Goal: Task Accomplishment & Management: Use online tool/utility

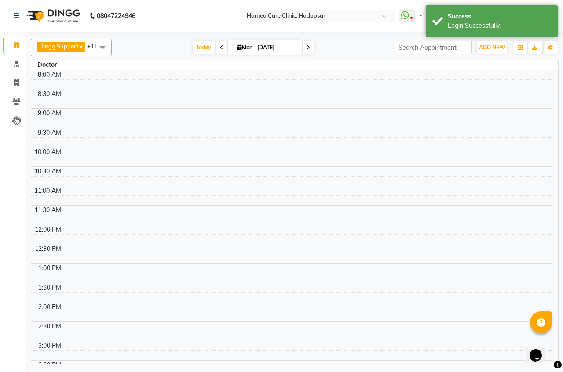
select select "en"
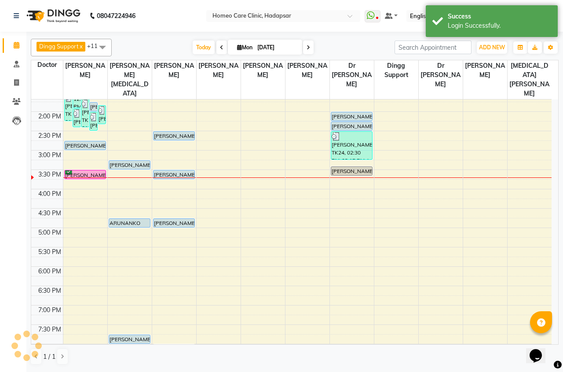
scroll to position [101, 0]
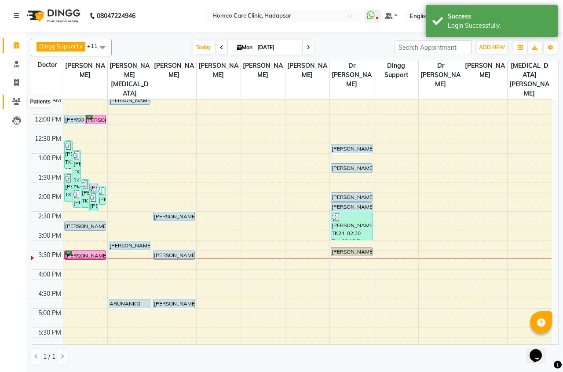
click at [13, 99] on icon at bounding box center [16, 101] width 8 height 7
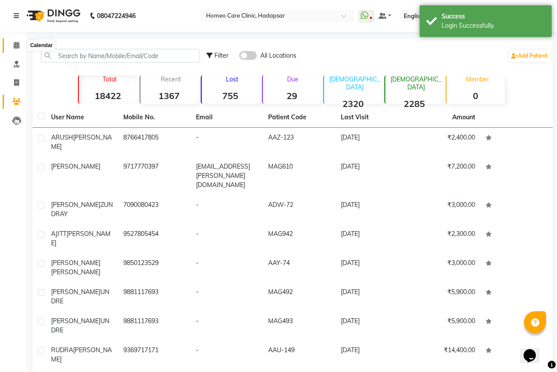
click at [15, 44] on icon at bounding box center [17, 45] width 6 height 7
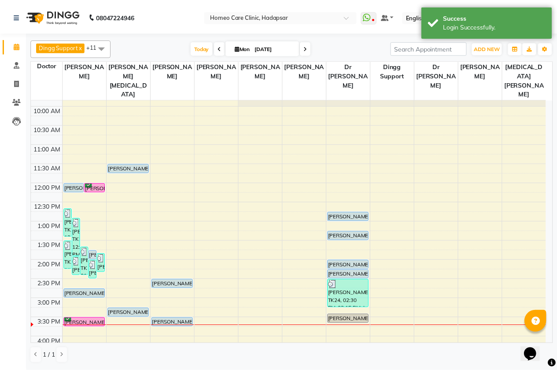
scroll to position [88, 0]
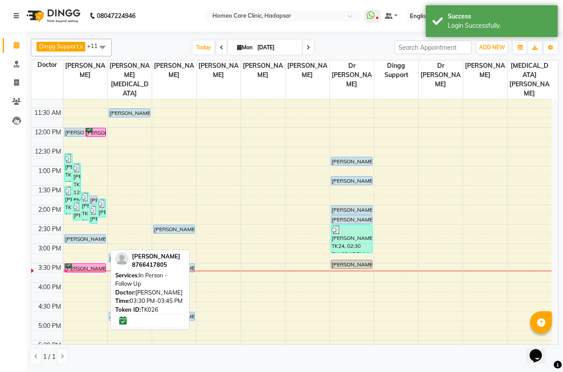
click at [91, 264] on div "[PERSON_NAME], TK26, 03:30 PM-03:45 PM, In Person - Follow Up" at bounding box center [85, 268] width 41 height 8
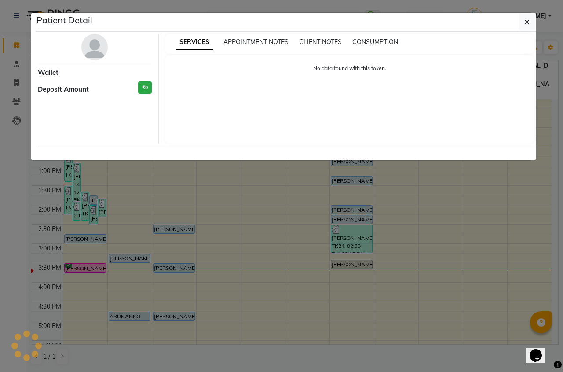
select select "6"
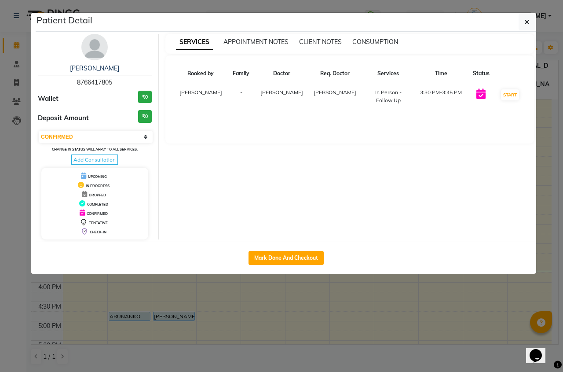
click at [92, 58] on img at bounding box center [94, 47] width 26 height 26
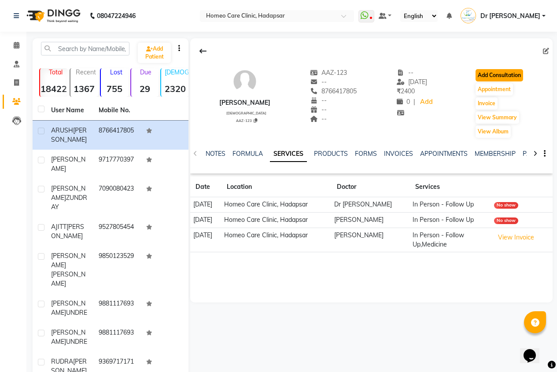
click at [506, 70] on button "Add Consultation" at bounding box center [499, 75] width 48 height 12
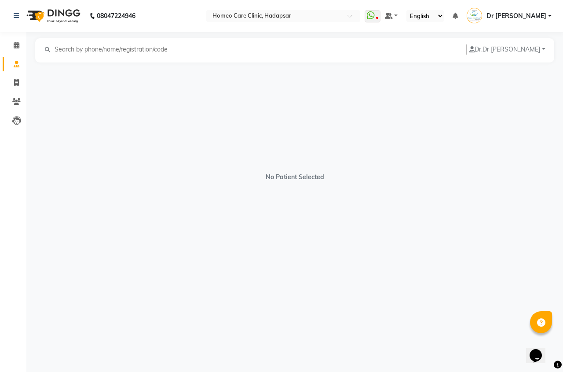
select select "[DEMOGRAPHIC_DATA]"
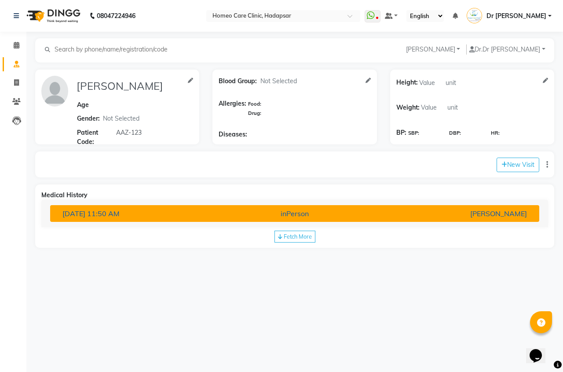
click at [366, 218] on div "inPerson" at bounding box center [294, 213] width 159 height 11
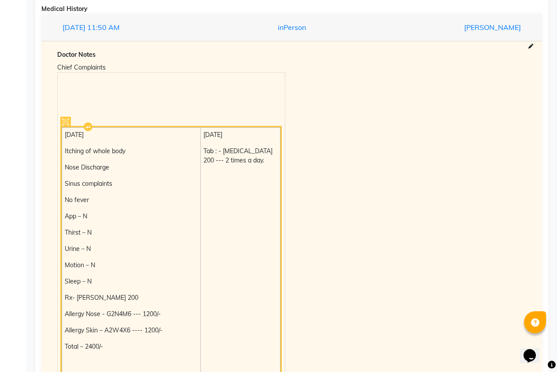
scroll to position [176, 0]
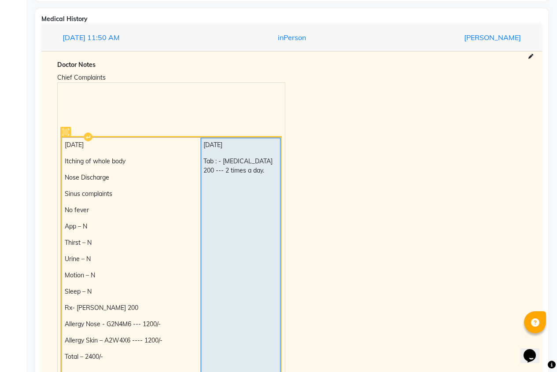
click at [218, 198] on td "[DATE] Tab : - [MEDICAL_DATA] 200 --- 2 times a day." at bounding box center [241, 271] width 80 height 266
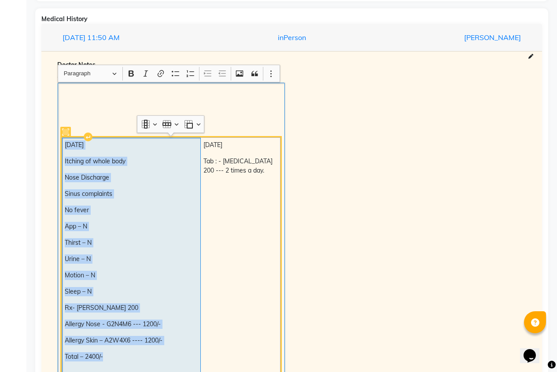
drag, startPoint x: 62, startPoint y: 143, endPoint x: 160, endPoint y: 351, distance: 229.9
click at [160, 352] on td "[DATE] Itching of whole body Nose Discharge Sinus complaints No fever App – N T…" at bounding box center [131, 271] width 139 height 266
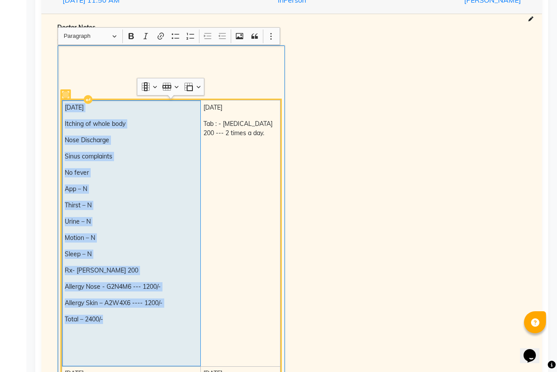
scroll to position [264, 0]
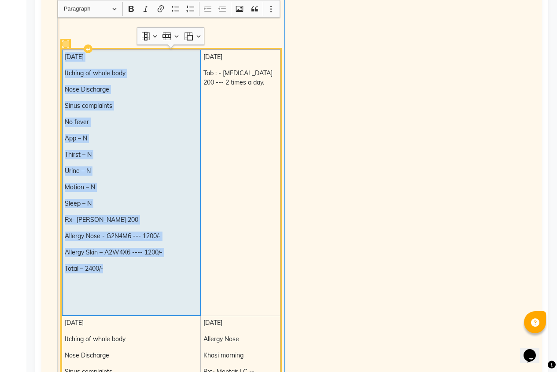
copy td "[DATE] Itching of whole body Nose Discharge Sinus complaints No fever App – N T…"
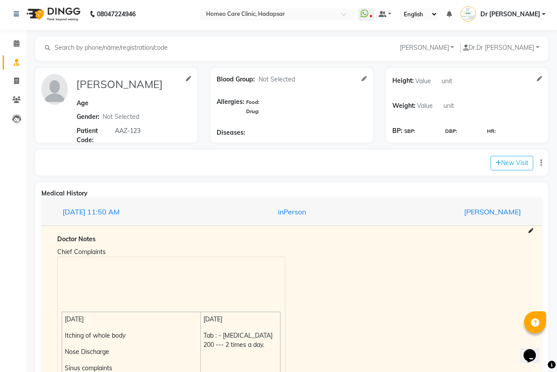
scroll to position [0, 0]
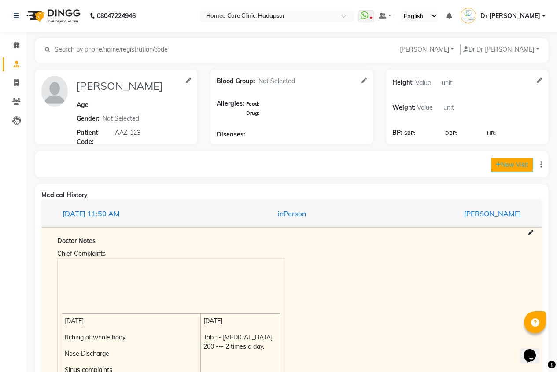
click at [495, 166] on icon at bounding box center [498, 164] width 6 height 6
select select "940"
select select "inPerson"
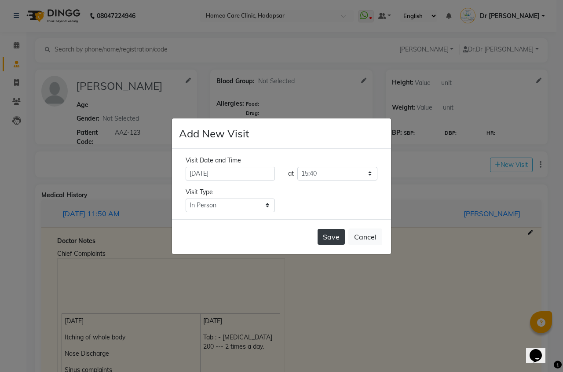
click at [331, 234] on button "Save" at bounding box center [331, 237] width 27 height 16
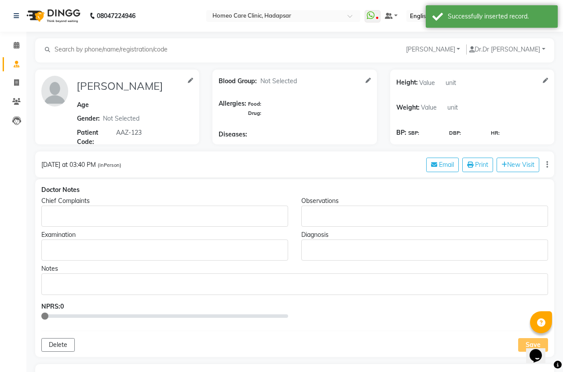
type input "[PERSON_NAME]"
select select "[DEMOGRAPHIC_DATA]"
type input "AAZ-123"
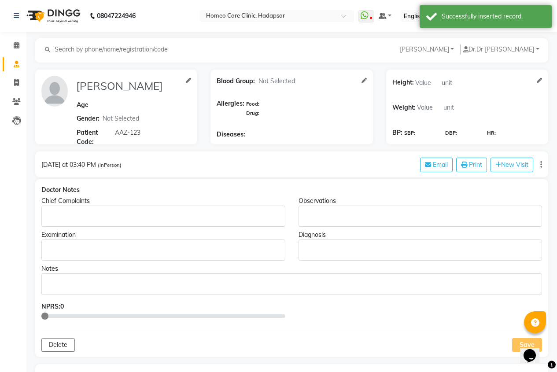
click at [104, 213] on p "Rich Text Editor, main" at bounding box center [162, 216] width 235 height 9
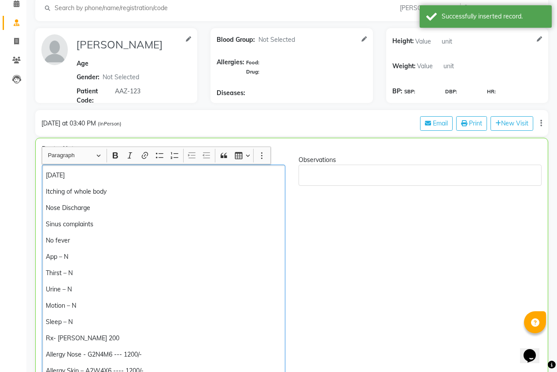
scroll to position [69, 0]
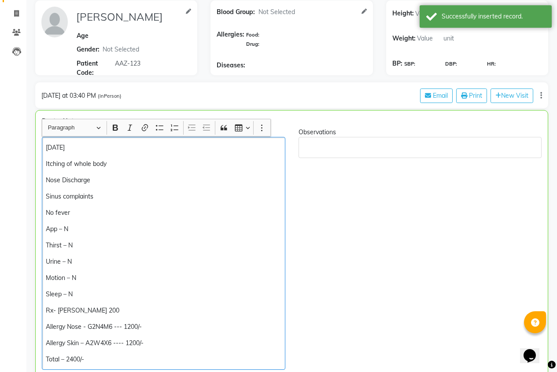
drag, startPoint x: 122, startPoint y: 146, endPoint x: 0, endPoint y: 136, distance: 122.2
click at [45, 163] on div "Itching of whole body Nose Discharge Sinus complaints No fever App – N Thirst –…" at bounding box center [163, 253] width 243 height 233
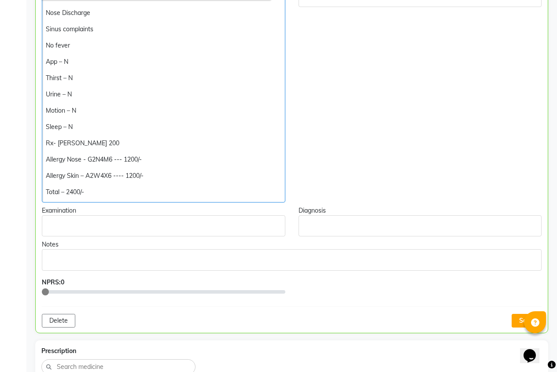
scroll to position [132, 0]
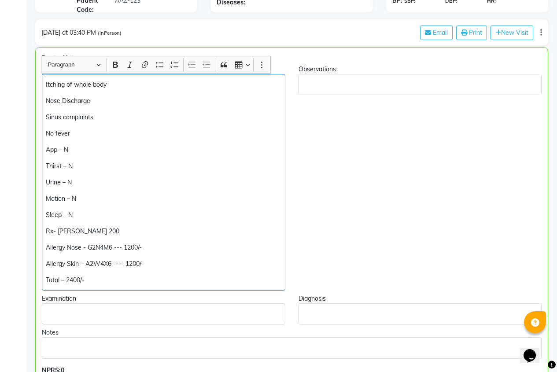
click at [114, 102] on p "Nose Discharge" at bounding box center [163, 100] width 235 height 9
click at [143, 88] on p "Itching of whole body" at bounding box center [163, 84] width 235 height 9
click at [109, 102] on p "Nose Discharge" at bounding box center [163, 100] width 235 height 9
drag, startPoint x: 114, startPoint y: 99, endPoint x: 43, endPoint y: 94, distance: 71.5
click at [43, 94] on div "Itching of whole body on and off Nose Discharge Sinus complaints No fever App –…" at bounding box center [163, 182] width 243 height 216
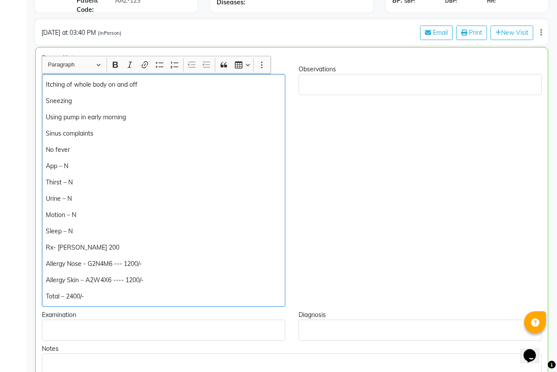
click at [76, 79] on div "Itching of whole body on and off Sneezing Using pump in early morning Sinus com…" at bounding box center [163, 190] width 243 height 233
click at [81, 96] on p "Sneezing" at bounding box center [163, 100] width 235 height 9
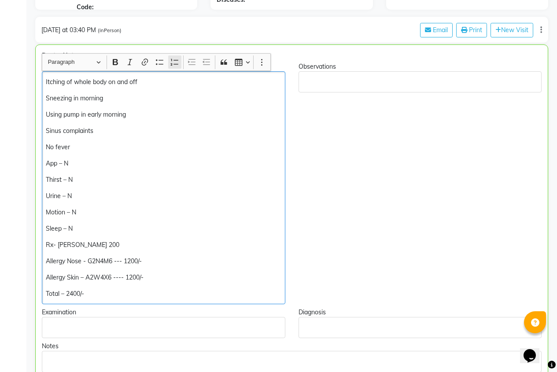
scroll to position [88, 0]
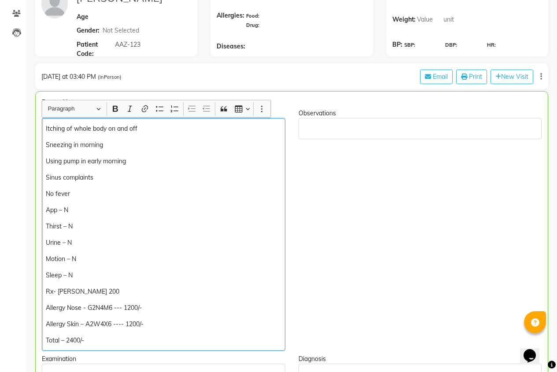
click at [152, 130] on p "Itching of whole body on and off" at bounding box center [163, 128] width 235 height 9
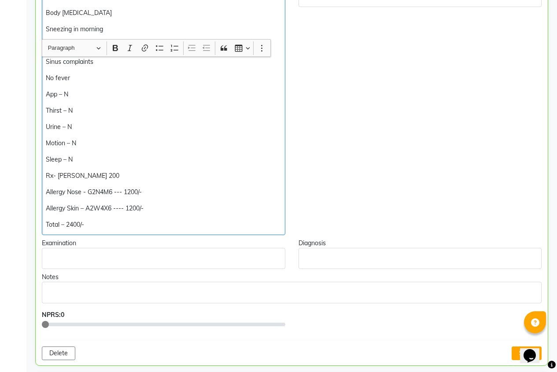
scroll to position [528, 0]
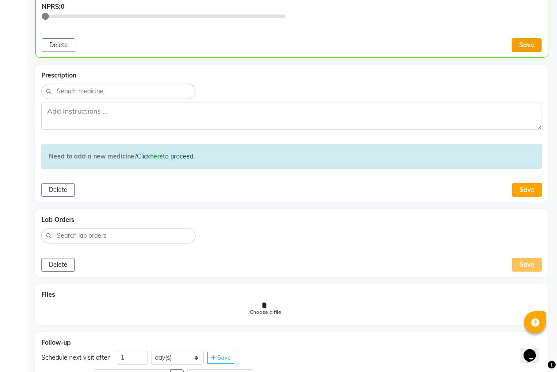
click at [523, 45] on button "Save" at bounding box center [526, 45] width 30 height 14
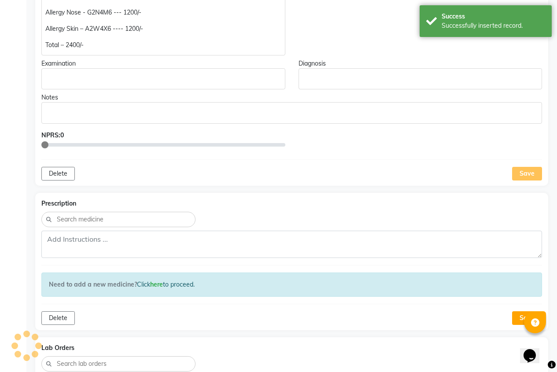
scroll to position [352, 0]
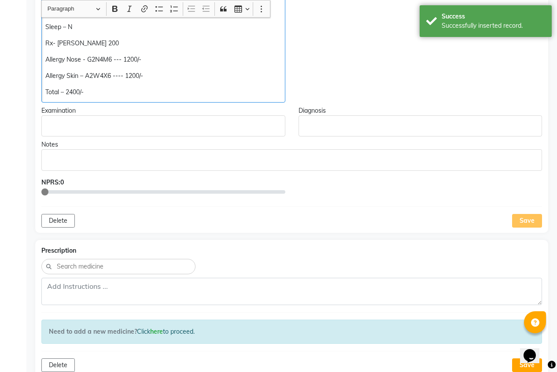
drag, startPoint x: 45, startPoint y: 55, endPoint x: 67, endPoint y: 79, distance: 32.4
click at [120, 89] on p "Total – 2400/-" at bounding box center [162, 92] width 235 height 9
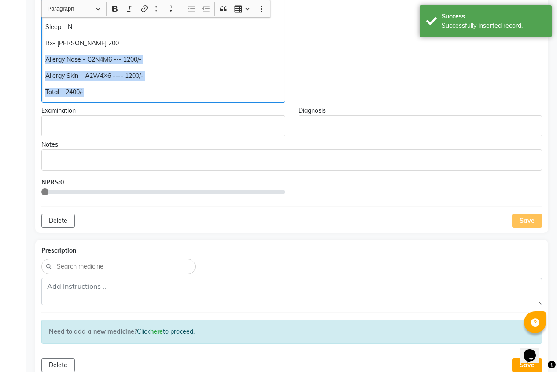
drag, startPoint x: 44, startPoint y: 55, endPoint x: 126, endPoint y: 122, distance: 106.6
click at [126, 123] on div "Doctor Notes Chief Complaints Itching of whole body on and off Body [MEDICAL_DA…" at bounding box center [291, 30] width 513 height 406
copy div "Allergy Nose - G2N4M6 --- 1200/- Allergy Skin – A2W4X6 ---- 1200/- Total – 2400…"
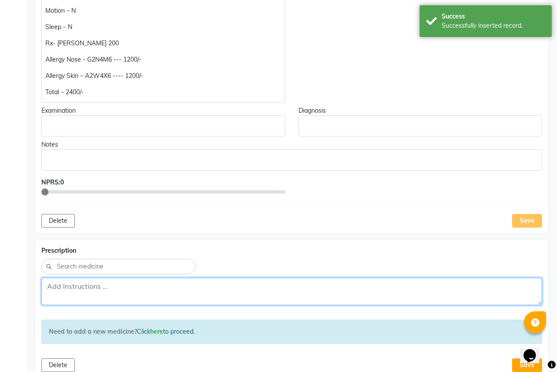
click at [86, 291] on textarea at bounding box center [291, 291] width 500 height 27
paste textarea "Allergy Nose - G2N4M6 --- 1200/- Allergy Skin – A2W4X6 ---- 1200/- Total – 2400…"
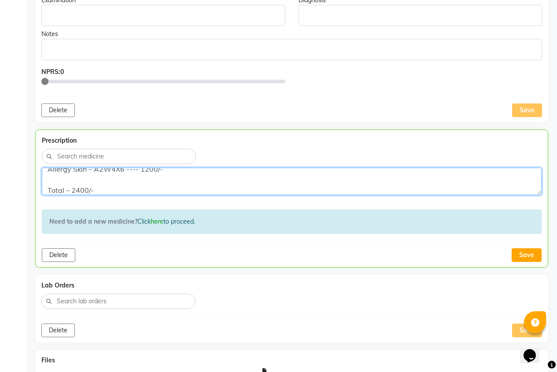
scroll to position [528, 0]
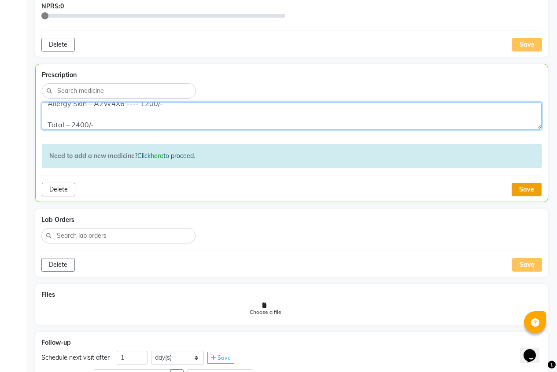
type textarea "Allergy Nose - G2N4M6 --- 1200/- Allergy Skin – A2W4X6 ---- 1200/- Total – 2400…"
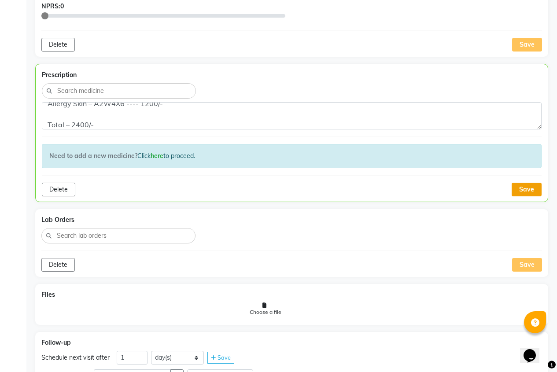
click at [515, 187] on button "Save" at bounding box center [526, 190] width 30 height 14
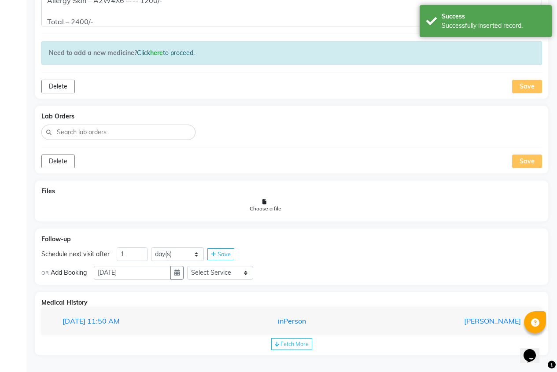
scroll to position [631, 0]
click at [136, 255] on input "1" at bounding box center [132, 253] width 31 height 14
type input "29"
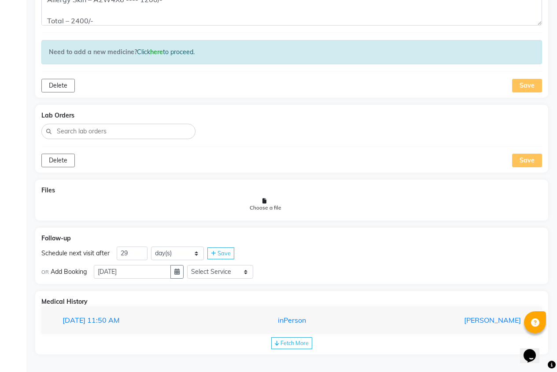
drag, startPoint x: 220, startPoint y: 245, endPoint x: 220, endPoint y: 249, distance: 4.4
click at [220, 248] on div "Follow-up Schedule next visit after 29 day(s) week(s) month(s) Save OR Add Book…" at bounding box center [291, 255] width 513 height 57
click at [220, 250] on span "Save" at bounding box center [223, 252] width 13 height 7
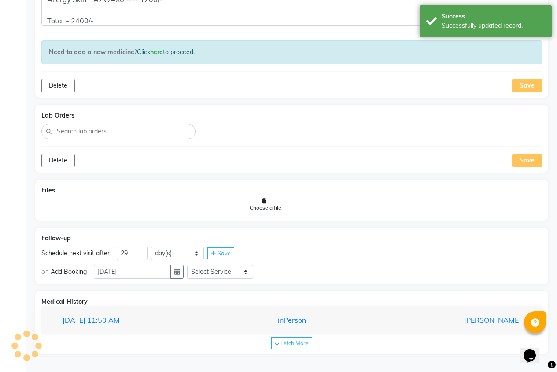
scroll to position [608, 0]
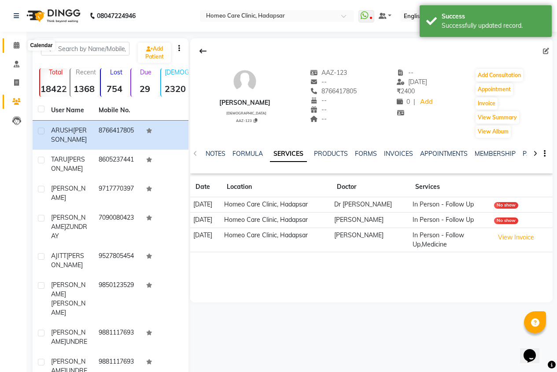
click at [18, 41] on span at bounding box center [16, 45] width 15 height 10
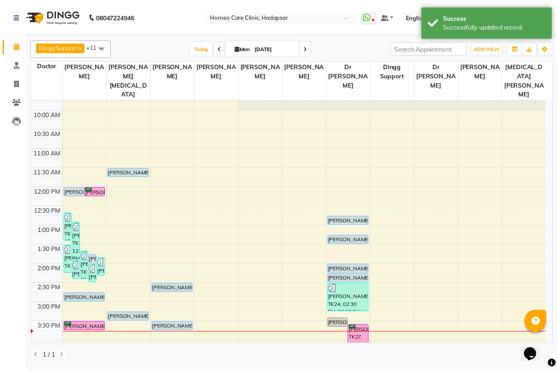
scroll to position [44, 0]
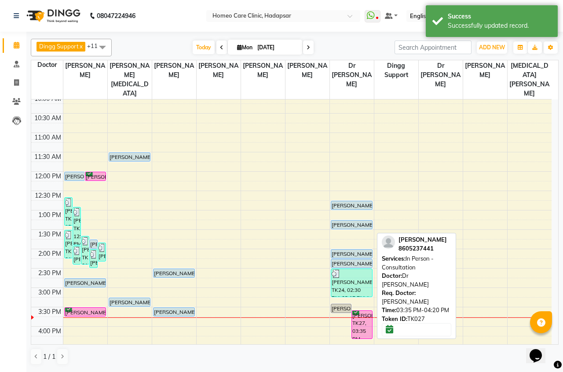
click at [358, 311] on div "[PERSON_NAME], TK27, 03:35 PM-04:20 PM, In Person - Consultation" at bounding box center [362, 325] width 20 height 28
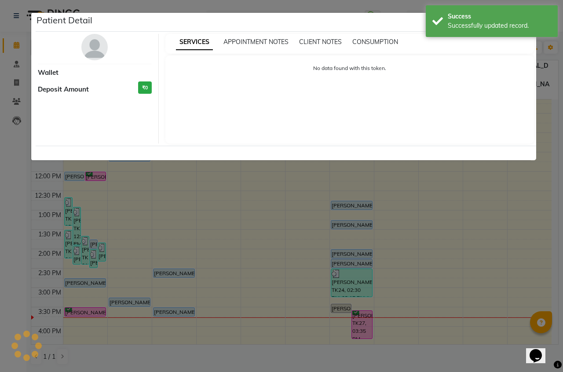
select select "6"
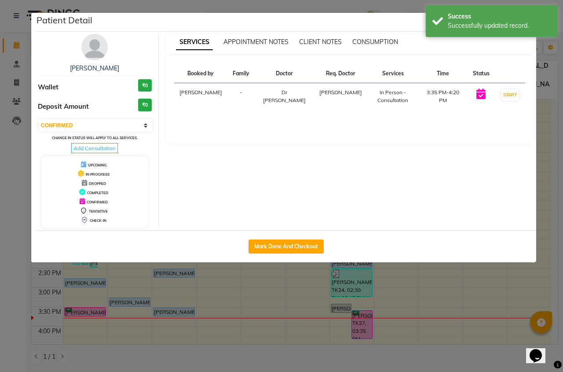
click at [92, 52] on img at bounding box center [94, 47] width 26 height 26
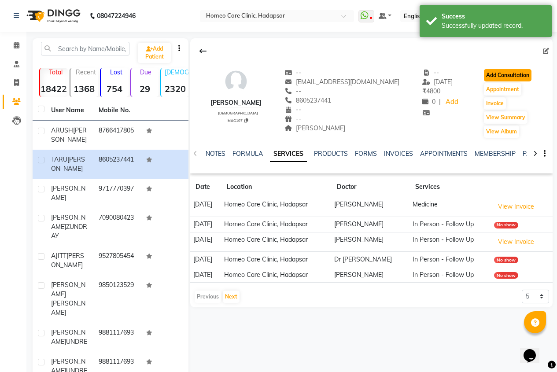
click at [491, 73] on button "Add Consultation" at bounding box center [508, 75] width 48 height 12
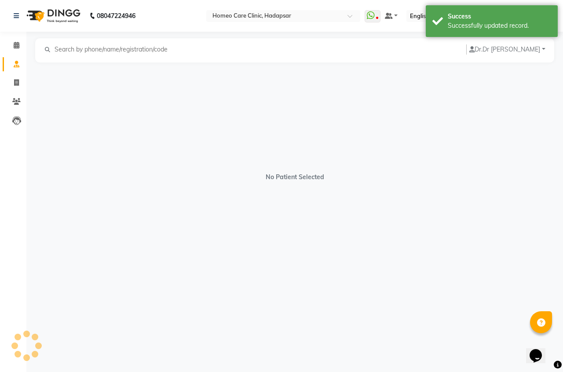
select select "[DEMOGRAPHIC_DATA]"
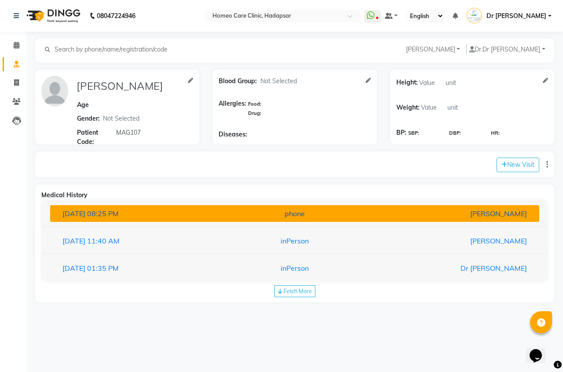
click at [391, 217] on div "[PERSON_NAME]" at bounding box center [453, 213] width 159 height 11
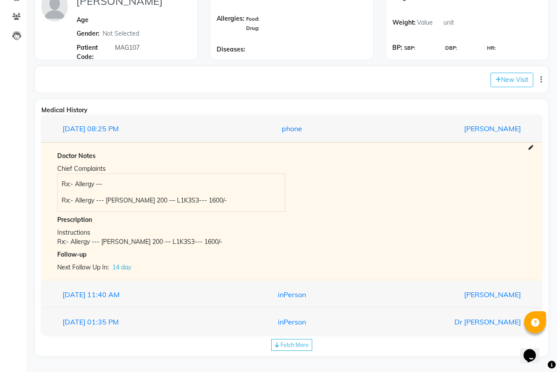
scroll to position [87, 0]
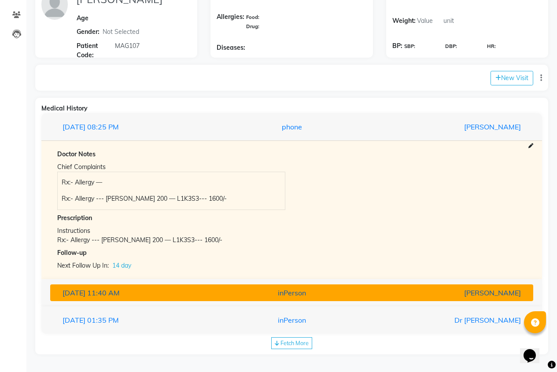
click at [300, 293] on div "inPerson" at bounding box center [291, 292] width 157 height 11
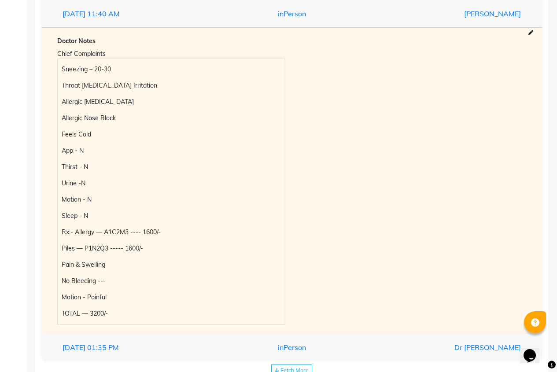
scroll to position [254, 0]
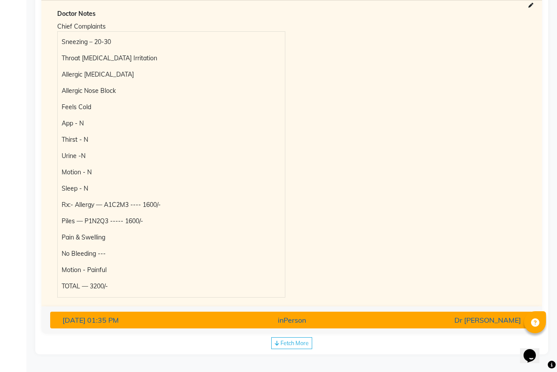
click at [223, 319] on div "inPerson" at bounding box center [291, 320] width 157 height 11
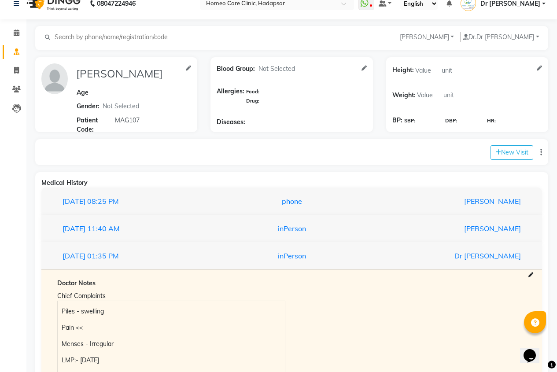
scroll to position [0, 0]
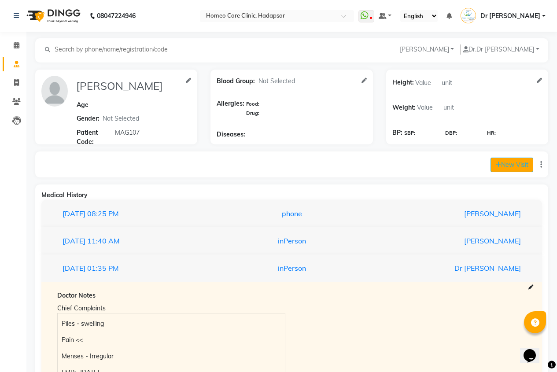
click at [511, 166] on button "New Visit" at bounding box center [511, 165] width 43 height 15
select select "945"
select select "inPerson"
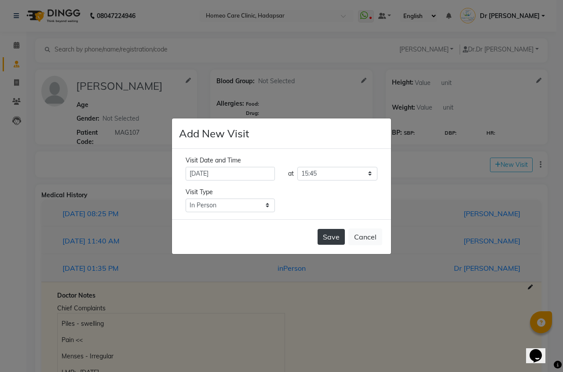
click at [321, 244] on button "Save" at bounding box center [331, 237] width 27 height 16
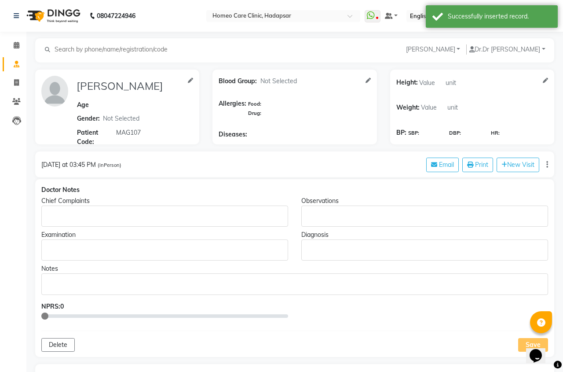
type input "[PERSON_NAME]"
select select "[DEMOGRAPHIC_DATA]"
type input "MAG107"
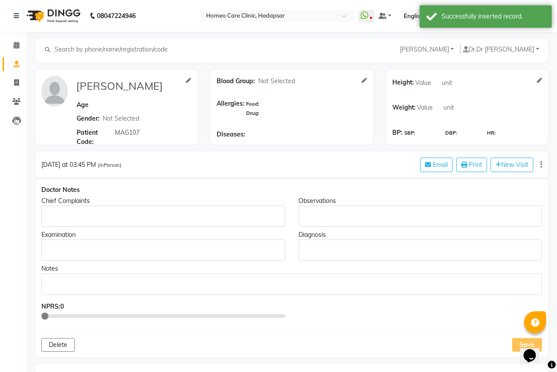
click at [74, 210] on div "Rich Text Editor, main" at bounding box center [163, 215] width 244 height 21
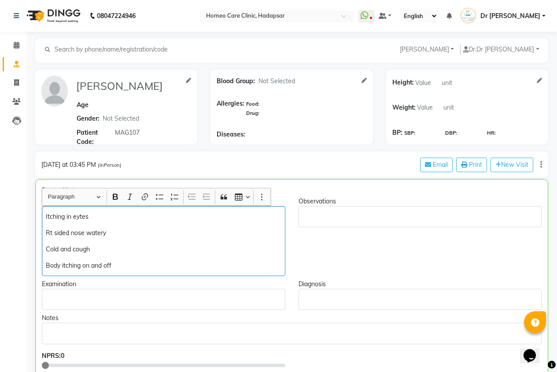
click at [120, 222] on div "Itching in eytes Rt sided nose watery Cold and cough Body itching on and off" at bounding box center [163, 241] width 243 height 70
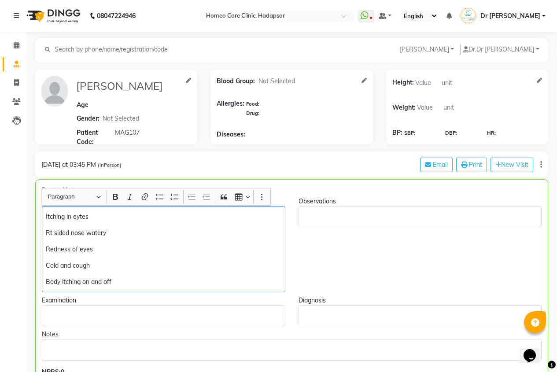
click at [139, 272] on div "Itching in eytes Rt sided nose watery Redness of eyes Cold and cough Body itchi…" at bounding box center [163, 249] width 243 height 86
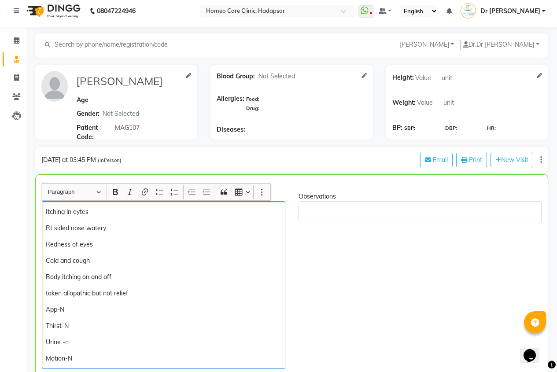
scroll to position [21, 0]
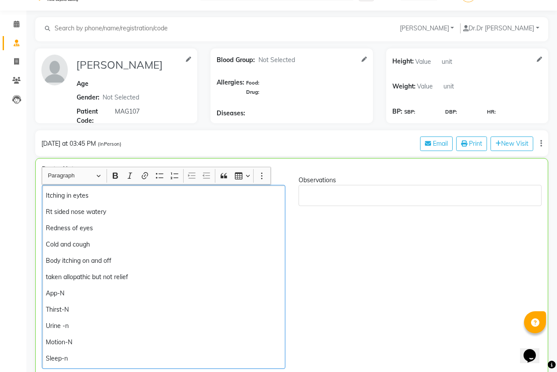
click at [182, 264] on p "Body itching on and off" at bounding box center [163, 260] width 235 height 9
click at [159, 272] on p "taken allopathic but not relief" at bounding box center [163, 276] width 235 height 9
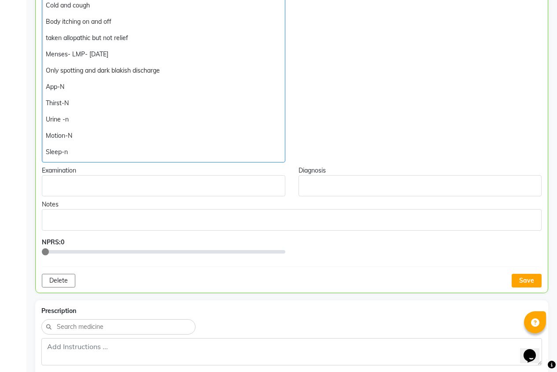
scroll to position [285, 0]
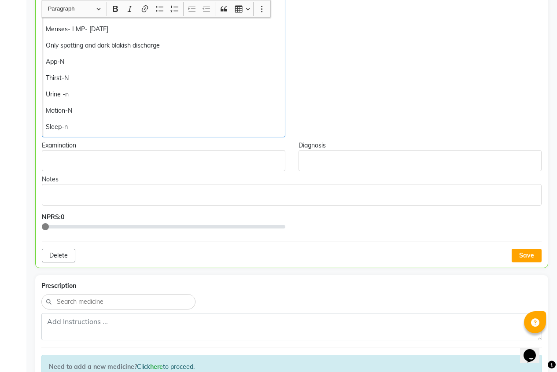
click at [74, 129] on p "Sleep-n" at bounding box center [163, 126] width 235 height 9
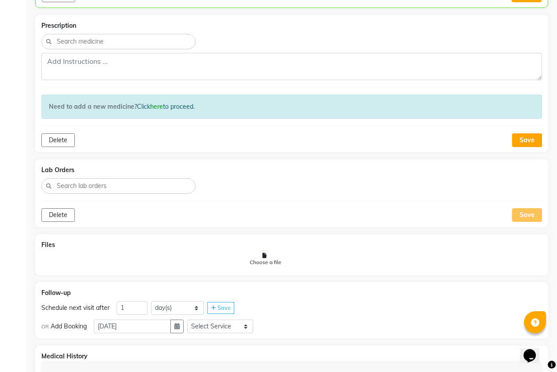
scroll to position [627, 0]
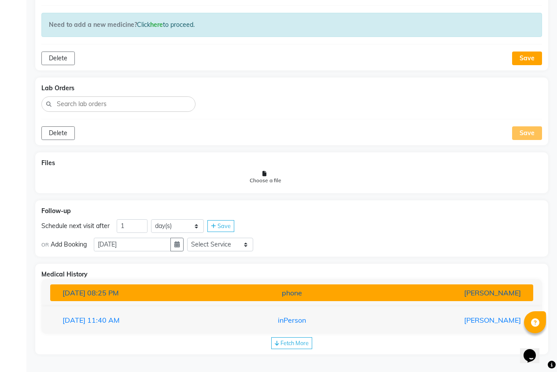
click at [222, 299] on button "[DATE] 08:25 PM phone [PERSON_NAME]" at bounding box center [291, 292] width 483 height 17
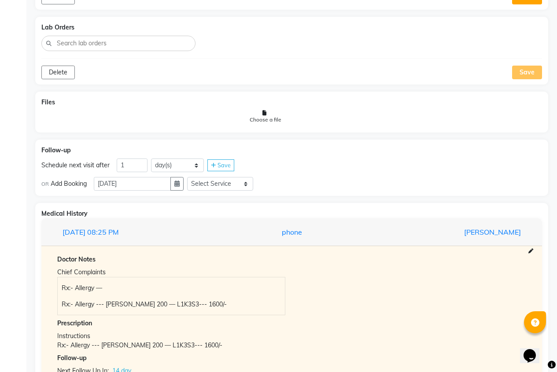
scroll to position [758, 0]
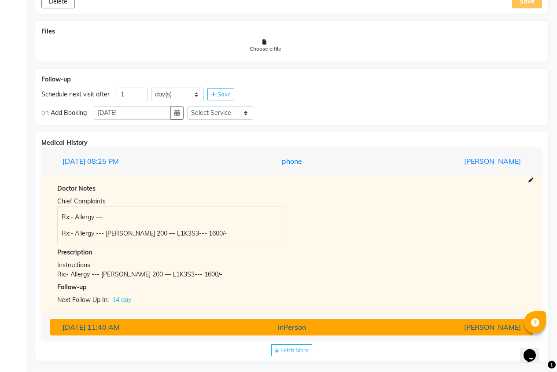
click at [237, 324] on div "inPerson" at bounding box center [291, 327] width 157 height 11
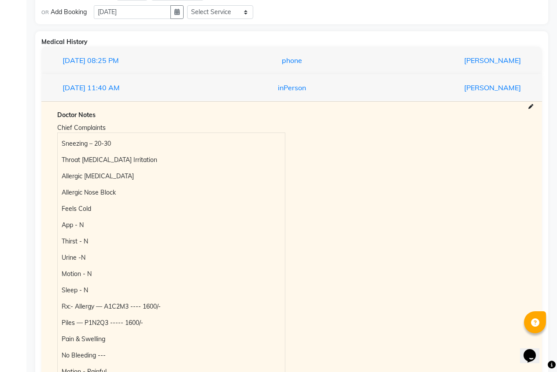
scroll to position [933, 0]
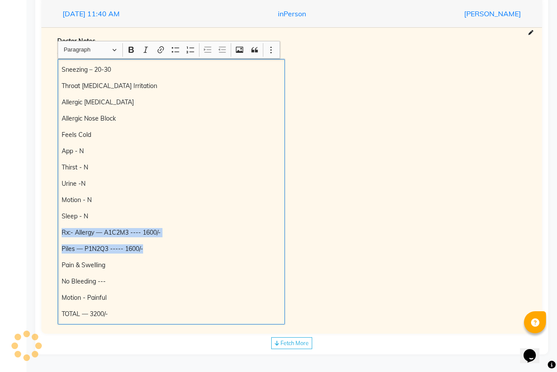
drag, startPoint x: 60, startPoint y: 230, endPoint x: 162, endPoint y: 247, distance: 104.0
click at [162, 247] on div "Sneezing – 20-30 Throat [MEDICAL_DATA] Irritation Allergic [MEDICAL_DATA] Aller…" at bounding box center [171, 191] width 227 height 265
copy div "Rx:- Allergy — A1C2M3 ---- 1600/- Piles — P1N2Q3 ----- 1600/-"
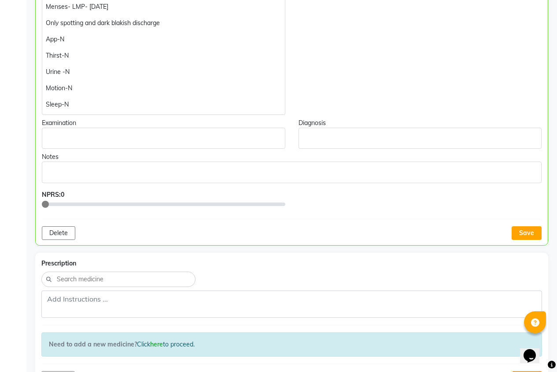
scroll to position [229, 0]
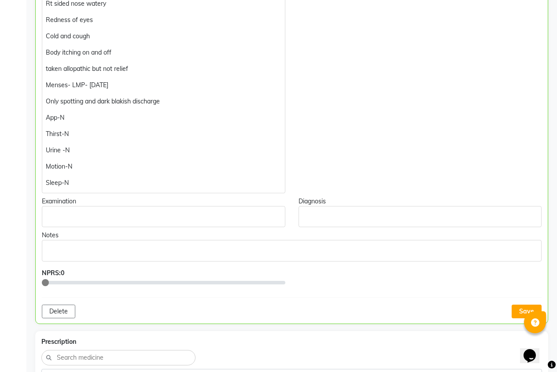
click at [98, 177] on div "Itching in eytes Rt sided nose watery Redness of eyes Cold and cough Body itchi…" at bounding box center [163, 85] width 243 height 216
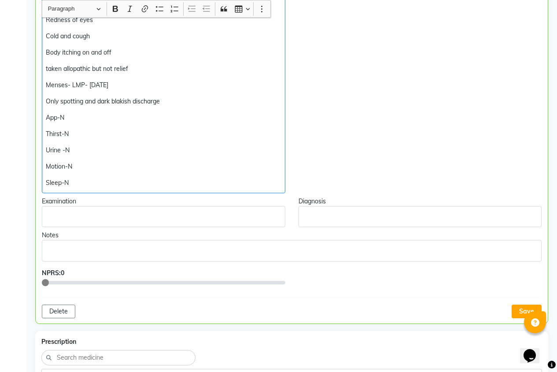
drag, startPoint x: 99, startPoint y: 177, endPoint x: 162, endPoint y: 157, distance: 66.9
click at [162, 157] on div "Itching in eytes Rt sided nose watery Redness of eyes Cold and cough Body itchi…" at bounding box center [163, 85] width 243 height 216
click at [132, 186] on p "Sleep-N" at bounding box center [163, 182] width 235 height 9
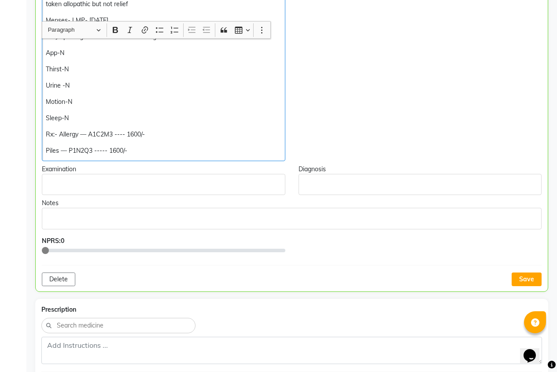
scroll to position [317, 0]
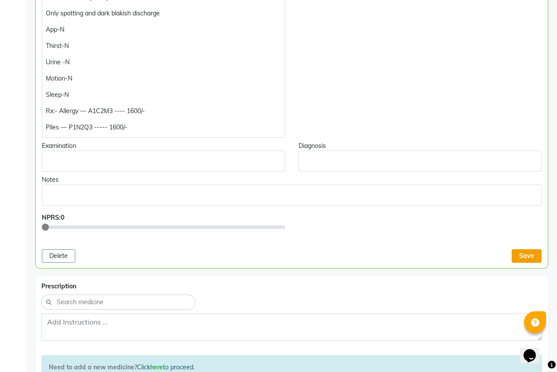
click at [516, 257] on button "Save" at bounding box center [526, 256] width 30 height 14
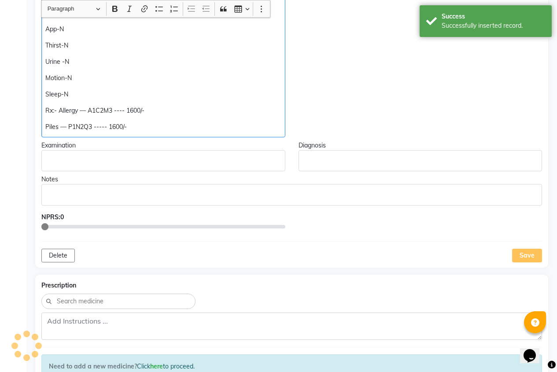
click at [168, 128] on p "Piles — P1N2Q3 ----- 1600/-" at bounding box center [162, 126] width 235 height 9
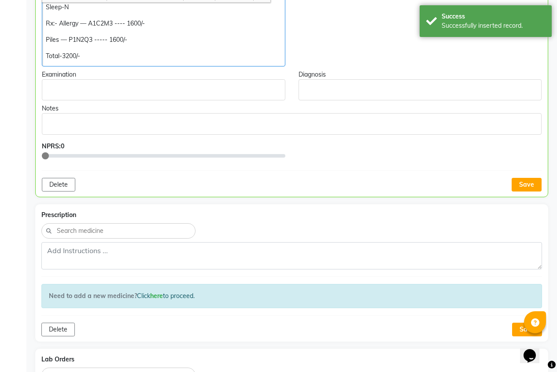
scroll to position [406, 0]
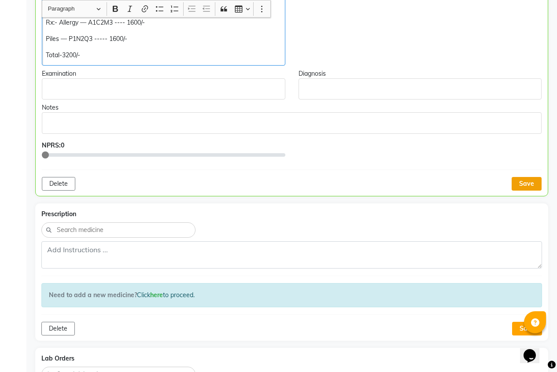
click at [537, 182] on button "Save" at bounding box center [526, 184] width 30 height 14
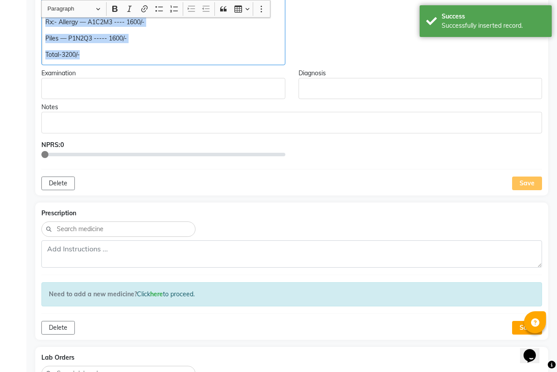
drag, startPoint x: 43, startPoint y: 18, endPoint x: 113, endPoint y: 61, distance: 82.0
copy div "Rx:- Allergy — A1C2M3 ---- 1600/- Piles — P1N2Q3 ----- 1600/- Total-3200/-"
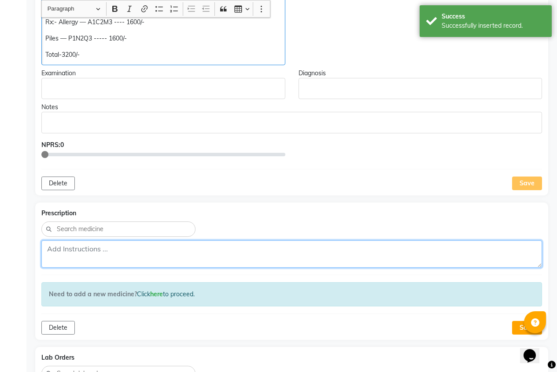
click at [80, 249] on textarea at bounding box center [291, 253] width 500 height 27
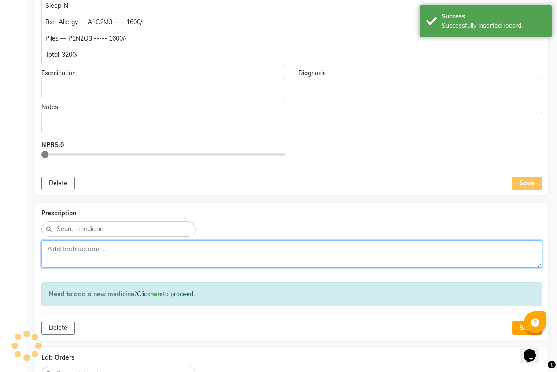
paste textarea "Rx:- Allergy — A1C2M3 ---- 1600/- Piles — P1N2Q3 ----- 1600/- Total-3200/-"
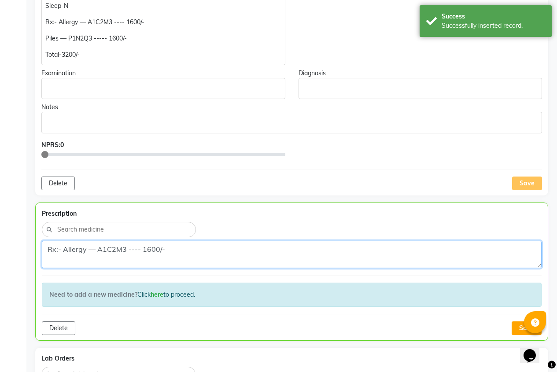
scroll to position [28, 0]
type textarea "Rx:- Allergy — A1C2M3 ---- 1600/- Piles — P1N2Q3 ----- 1600/- Total-3200/-"
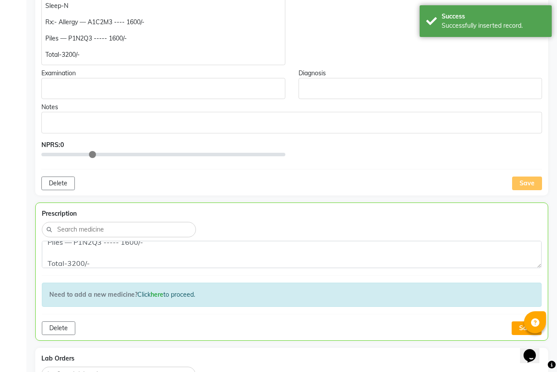
click at [97, 155] on input "range" at bounding box center [163, 155] width 244 height 10
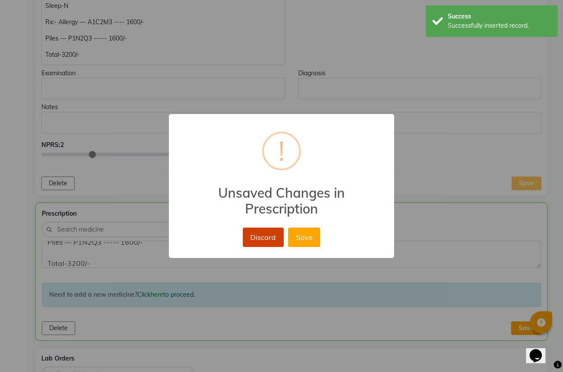
click at [271, 239] on button "Discard" at bounding box center [263, 236] width 41 height 19
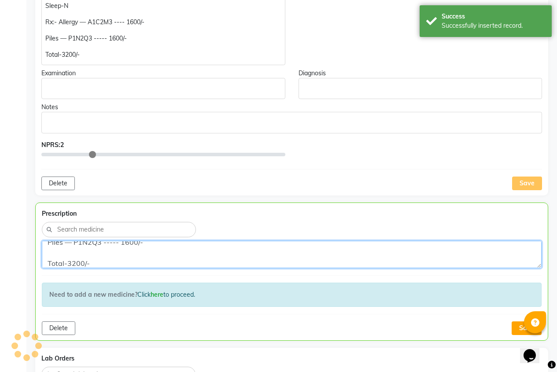
type input "0"
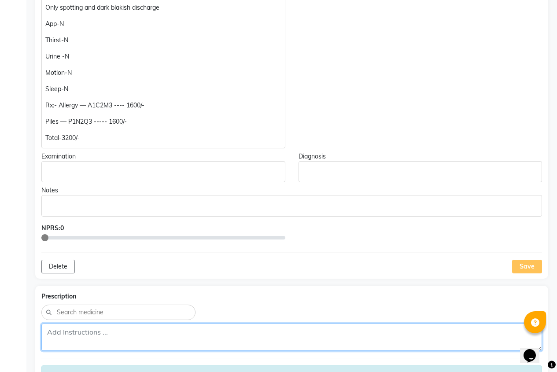
scroll to position [362, 0]
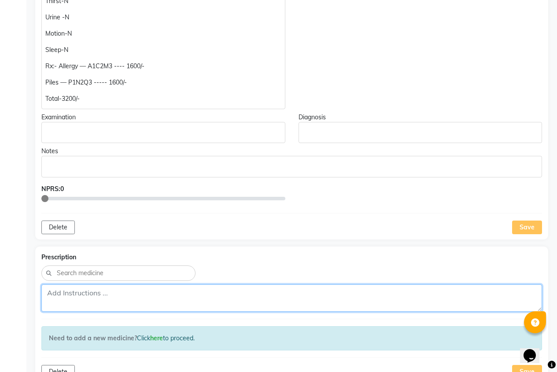
paste textarea "Rx:- Allergy — A1C2M3 ---- 1600/- Piles — P1N2Q3 ----- 1600/- Total-3200/-"
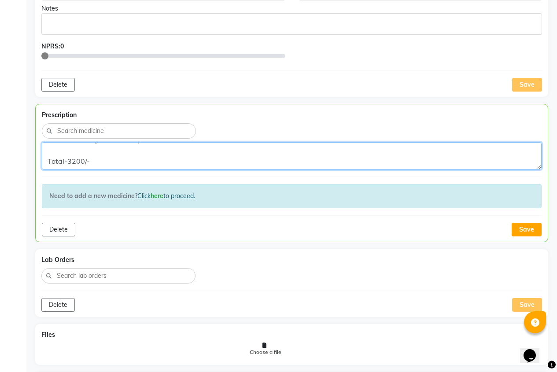
scroll to position [538, 0]
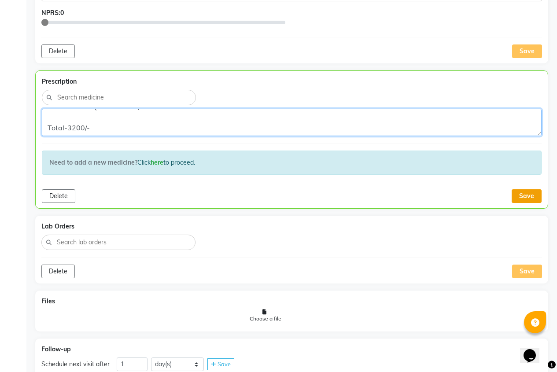
type textarea "Rx:- Allergy — A1C2M3 ---- 1600/- Piles — P1N2Q3 ----- 1600/- Total-3200/-"
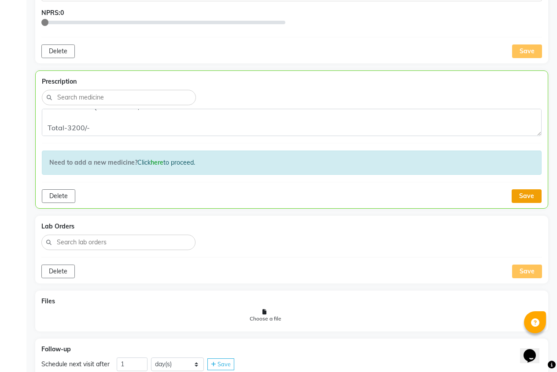
click at [535, 198] on button "Save" at bounding box center [526, 196] width 30 height 14
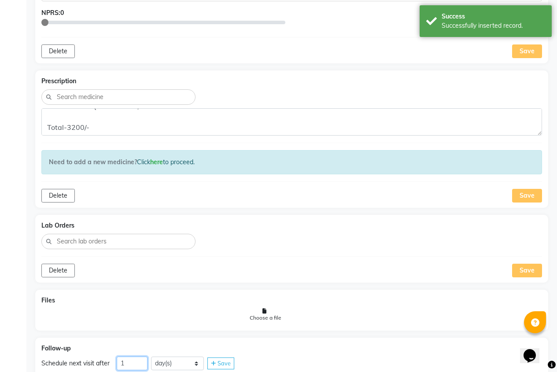
click at [124, 364] on input "1" at bounding box center [132, 363] width 31 height 14
type input "29"
click at [220, 363] on span "Save" at bounding box center [223, 362] width 13 height 7
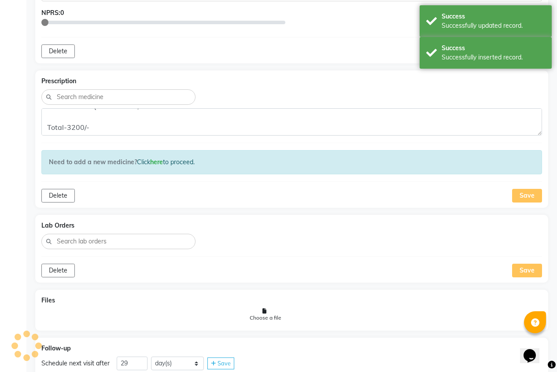
click at [211, 360] on div "Save" at bounding box center [220, 363] width 27 height 12
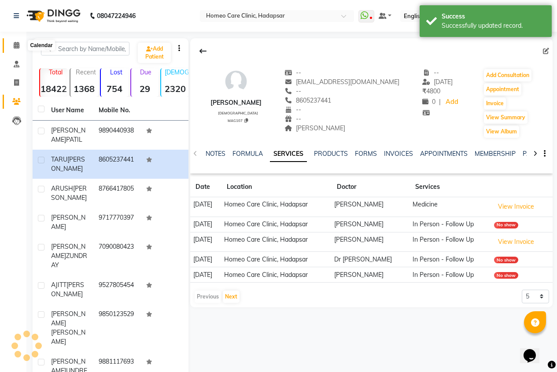
click at [18, 45] on icon at bounding box center [17, 45] width 6 height 7
